Goal: Information Seeking & Learning: Learn about a topic

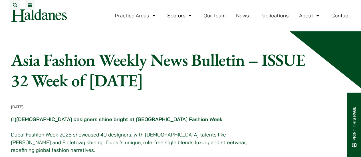
drag, startPoint x: 16, startPoint y: 66, endPoint x: 231, endPoint y: 85, distance: 215.5
click at [231, 85] on h1 "Asia Fashion Weekly News Bulletin – ISSUE 32 Week of [DATE]" at bounding box center [159, 70] width 296 height 41
copy h1 "Asia Fashion Weekly News Bulletin – ISSUE 32 Week of [DATE]"
drag, startPoint x: 13, startPoint y: 67, endPoint x: 223, endPoint y: 86, distance: 210.8
click at [223, 86] on h1 "Asia Fashion Weekly News Bulletin – ISSUE 32 Week of [DATE]" at bounding box center [159, 70] width 296 height 41
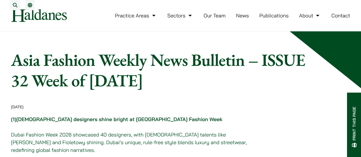
copy h1 "Asia Fashion Weekly News Bulletin – ISSUE 32 Week of [DATE]"
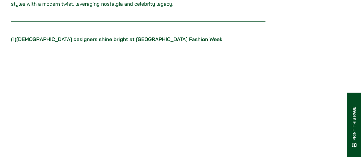
scroll to position [285, 0]
